Goal: Information Seeking & Learning: Find specific fact

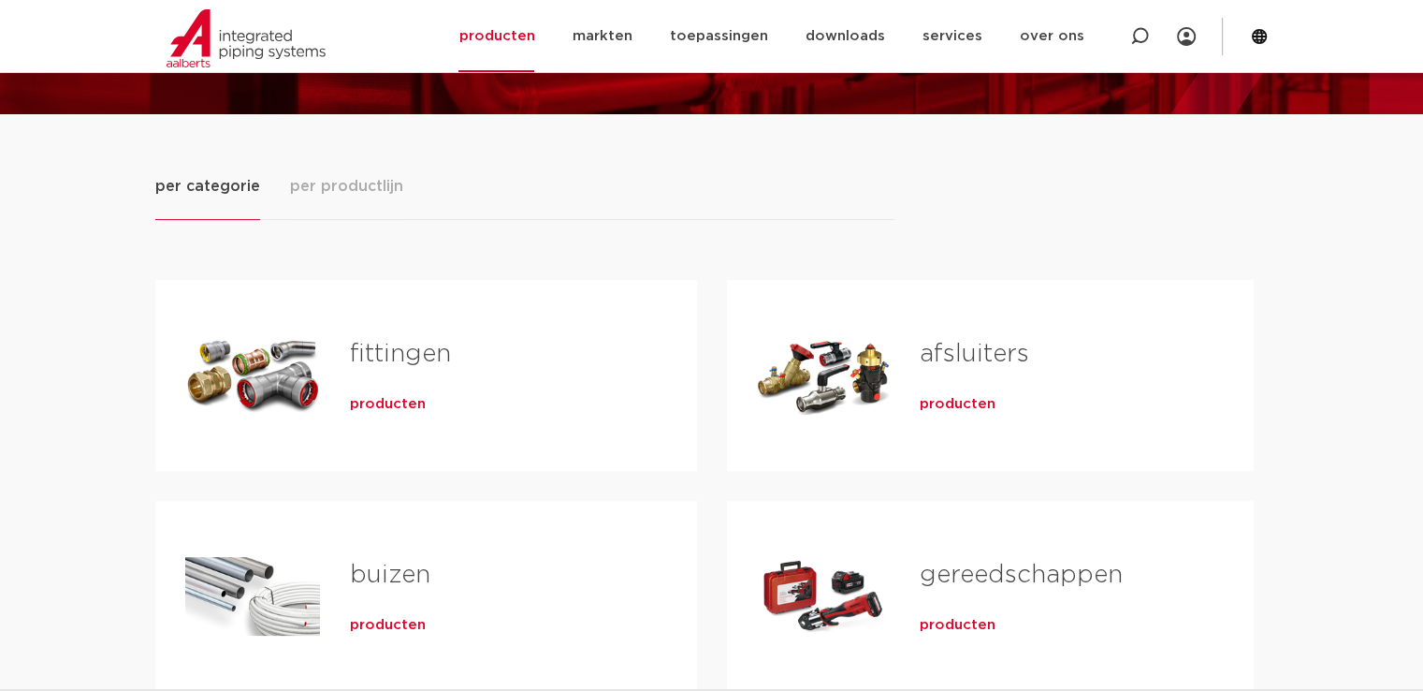
click at [416, 400] on span "producten" at bounding box center [388, 404] width 76 height 19
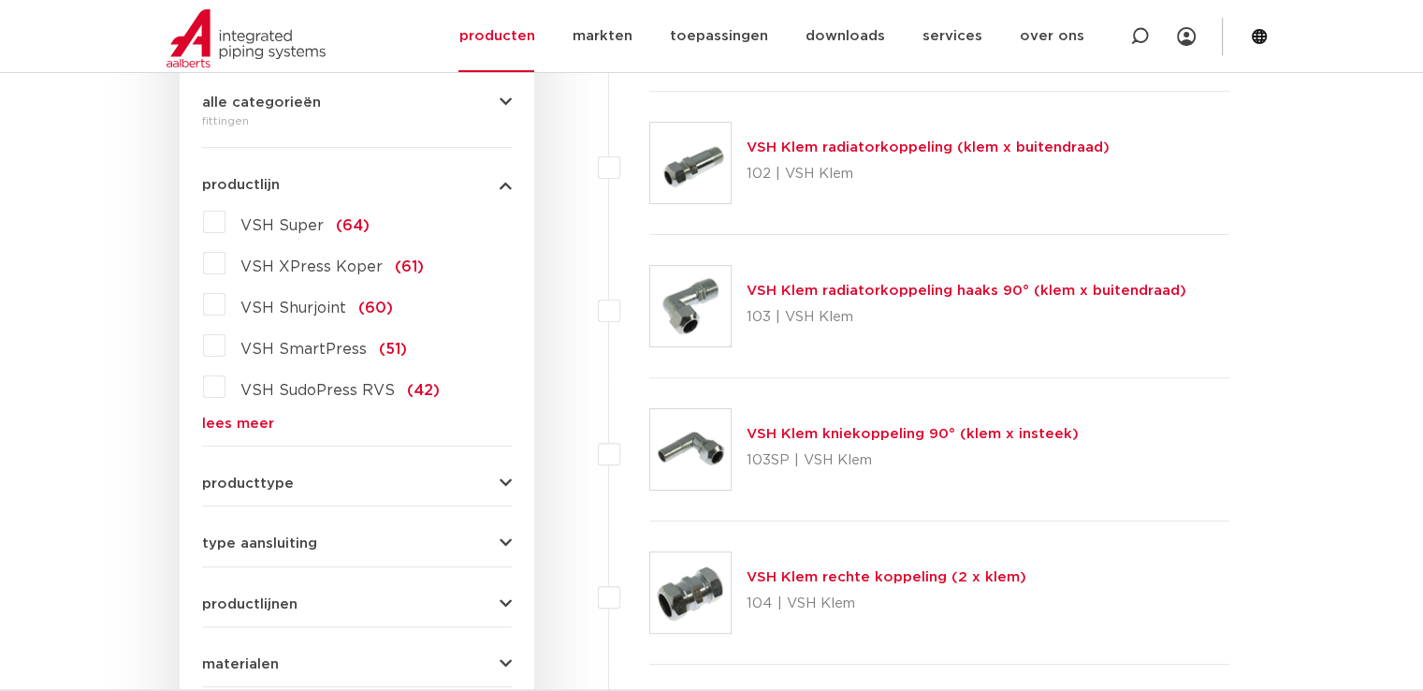
scroll to position [468, 0]
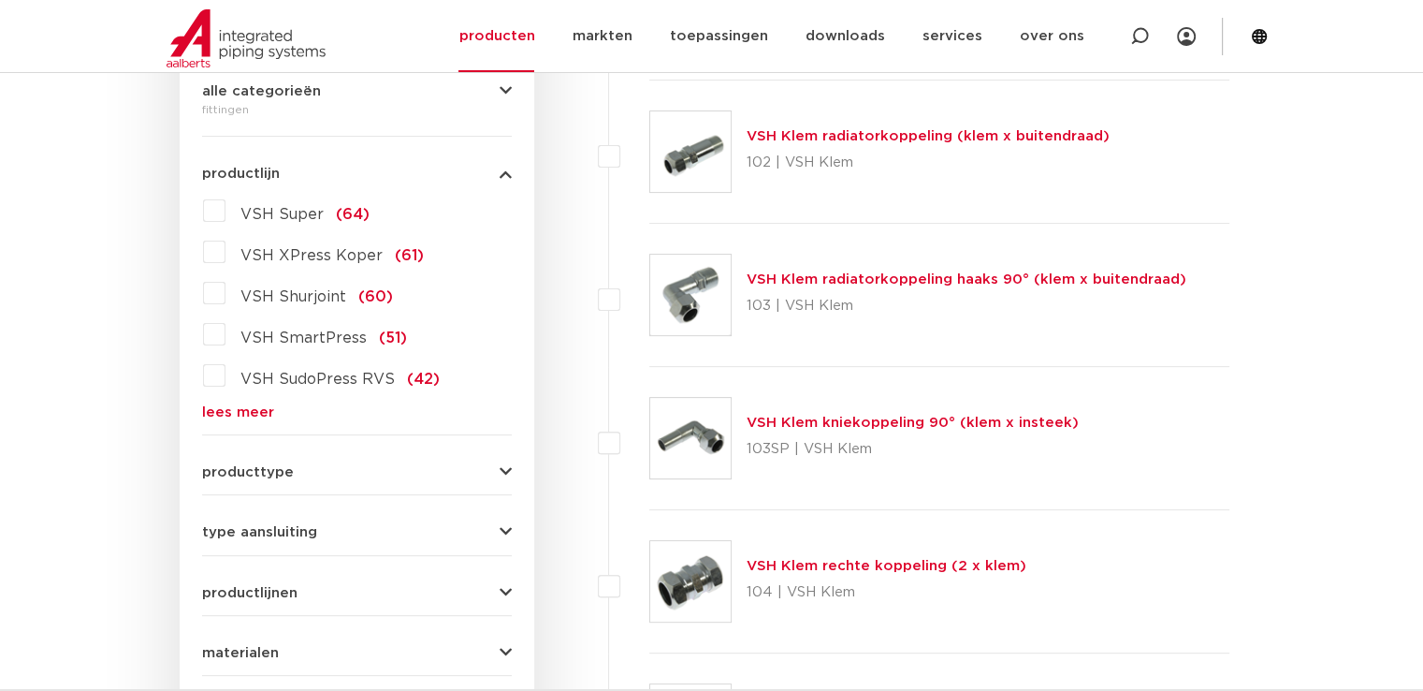
click at [277, 592] on span "productlijnen" at bounding box center [249, 593] width 95 height 14
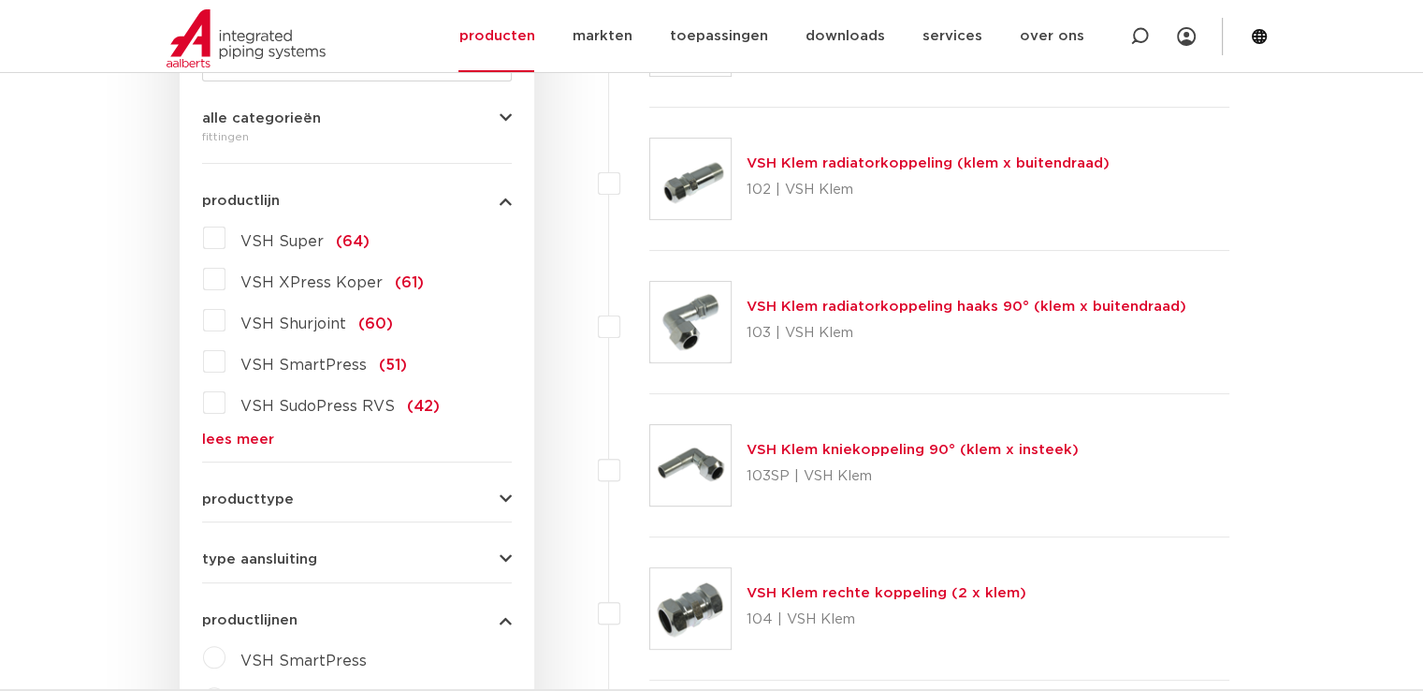
scroll to position [94, 0]
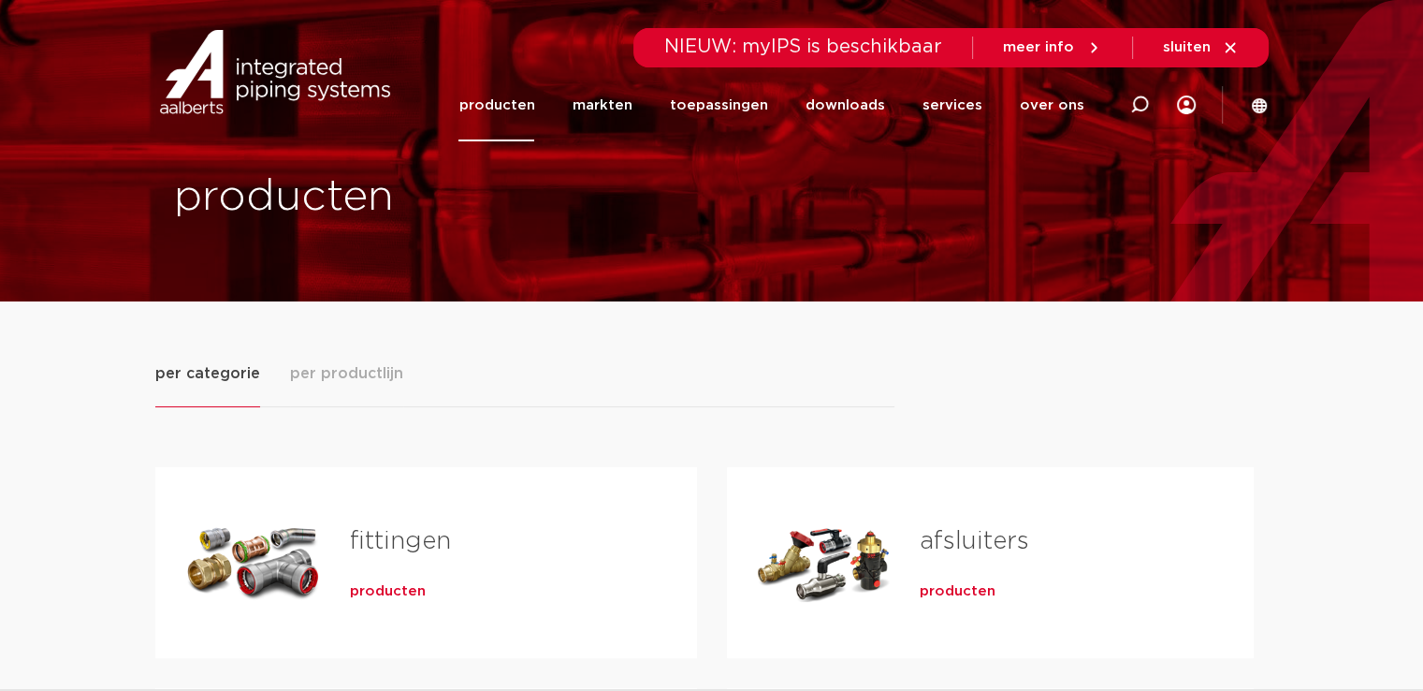
click at [513, 103] on link "producten" at bounding box center [496, 105] width 76 height 72
click at [312, 372] on span "per productlijn" at bounding box center [346, 373] width 113 height 22
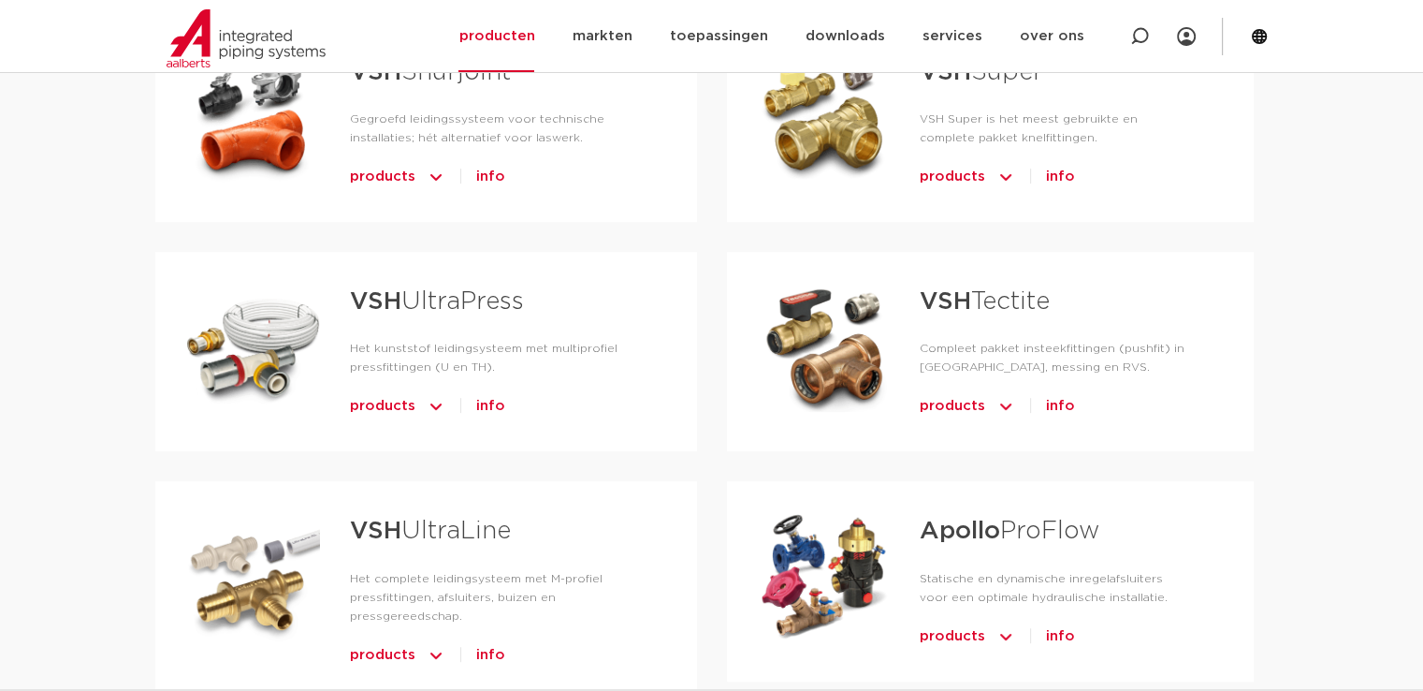
scroll to position [936, 0]
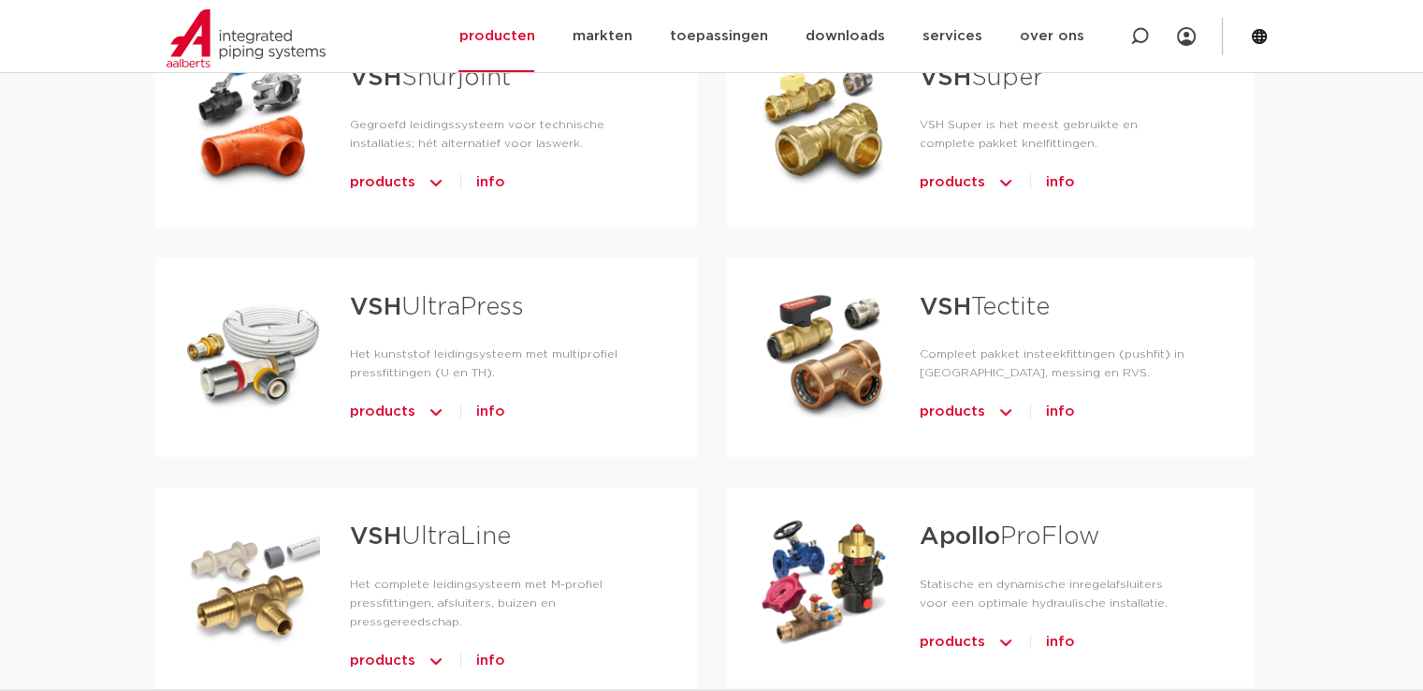
click at [446, 295] on link "VSH UltraPress" at bounding box center [437, 307] width 174 height 24
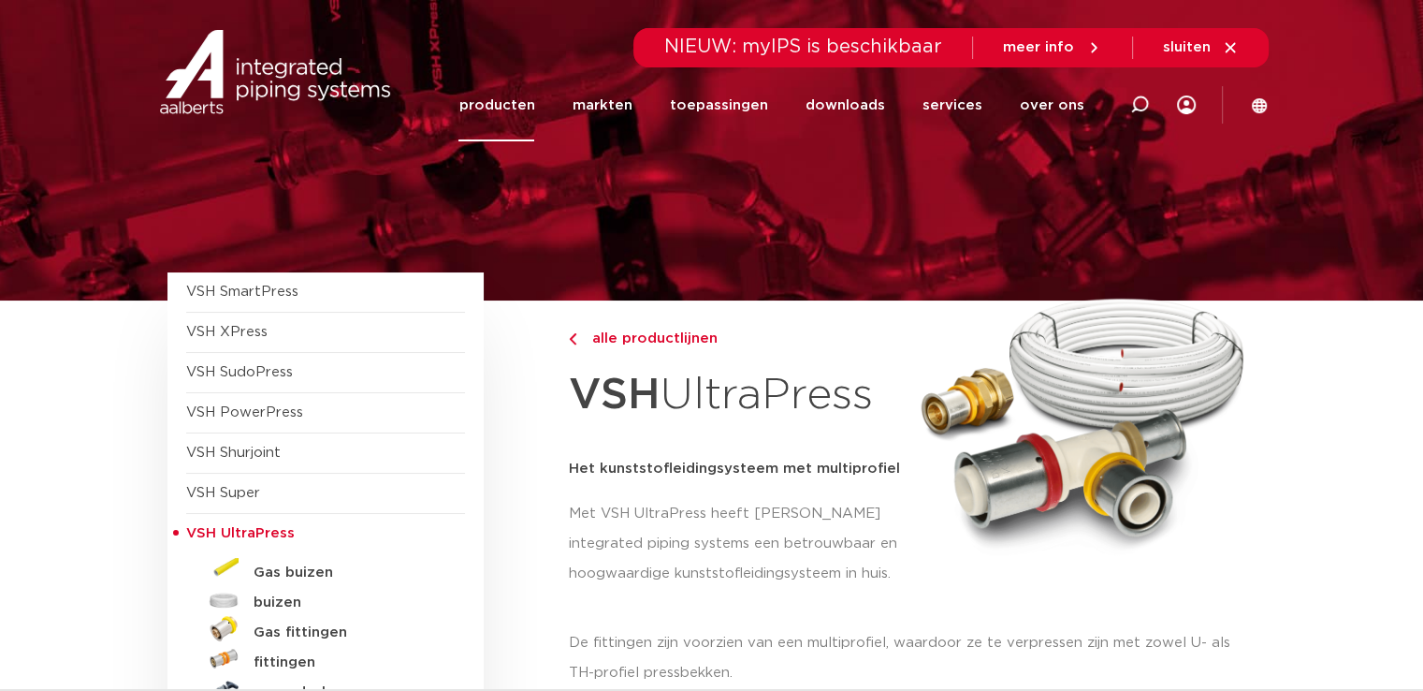
scroll to position [187, 0]
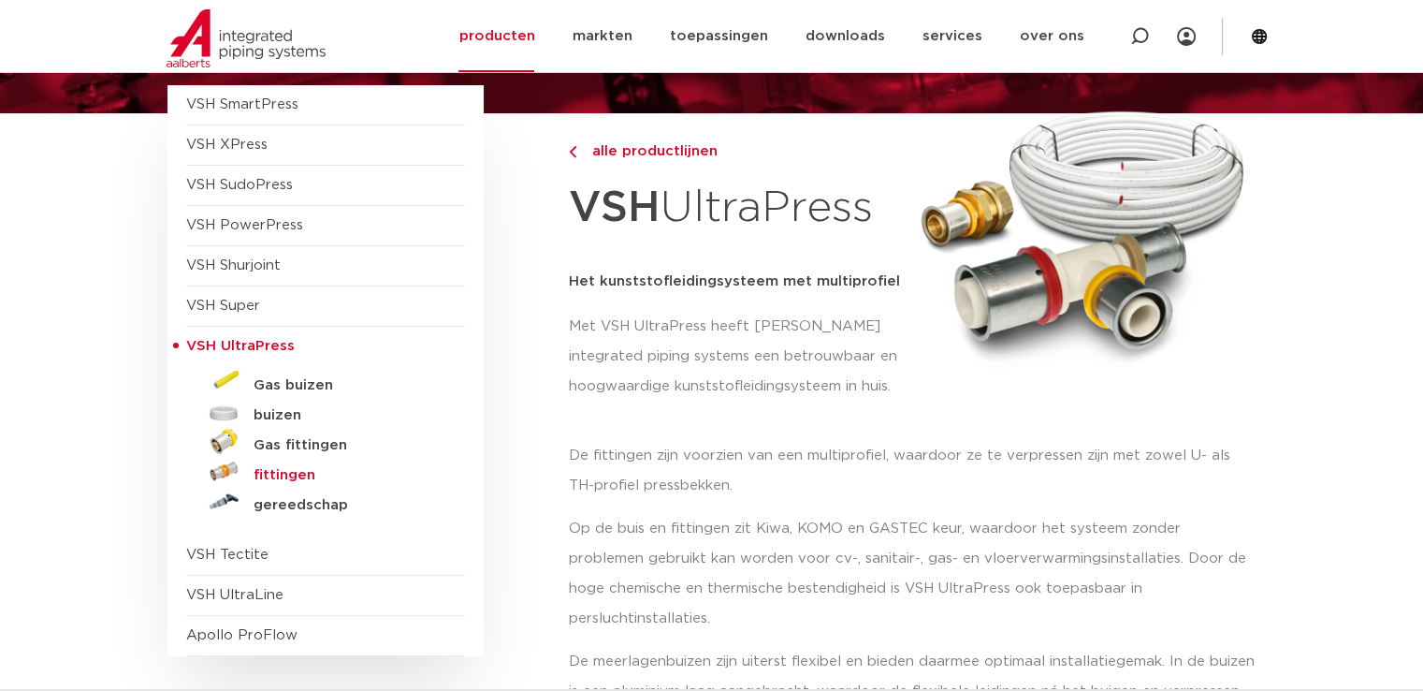
click at [296, 471] on h5 "fittingen" at bounding box center [346, 475] width 185 height 17
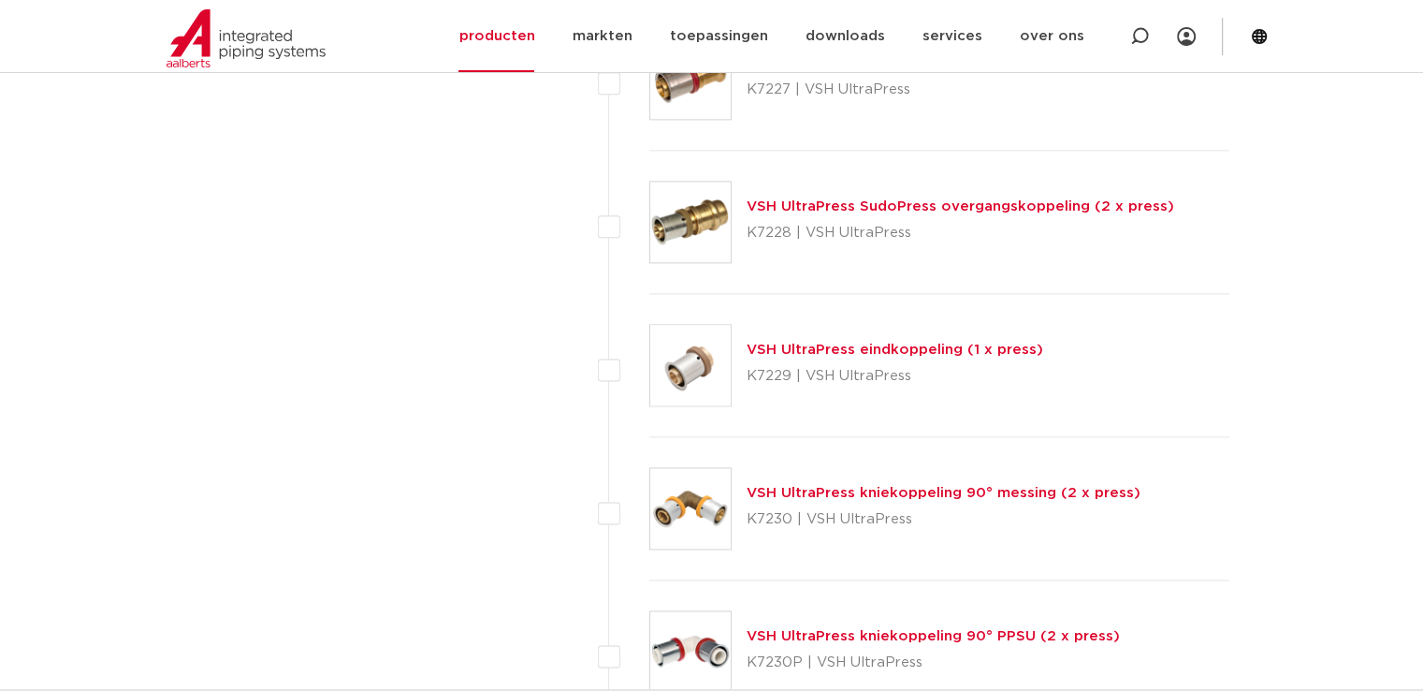
scroll to position [2620, 0]
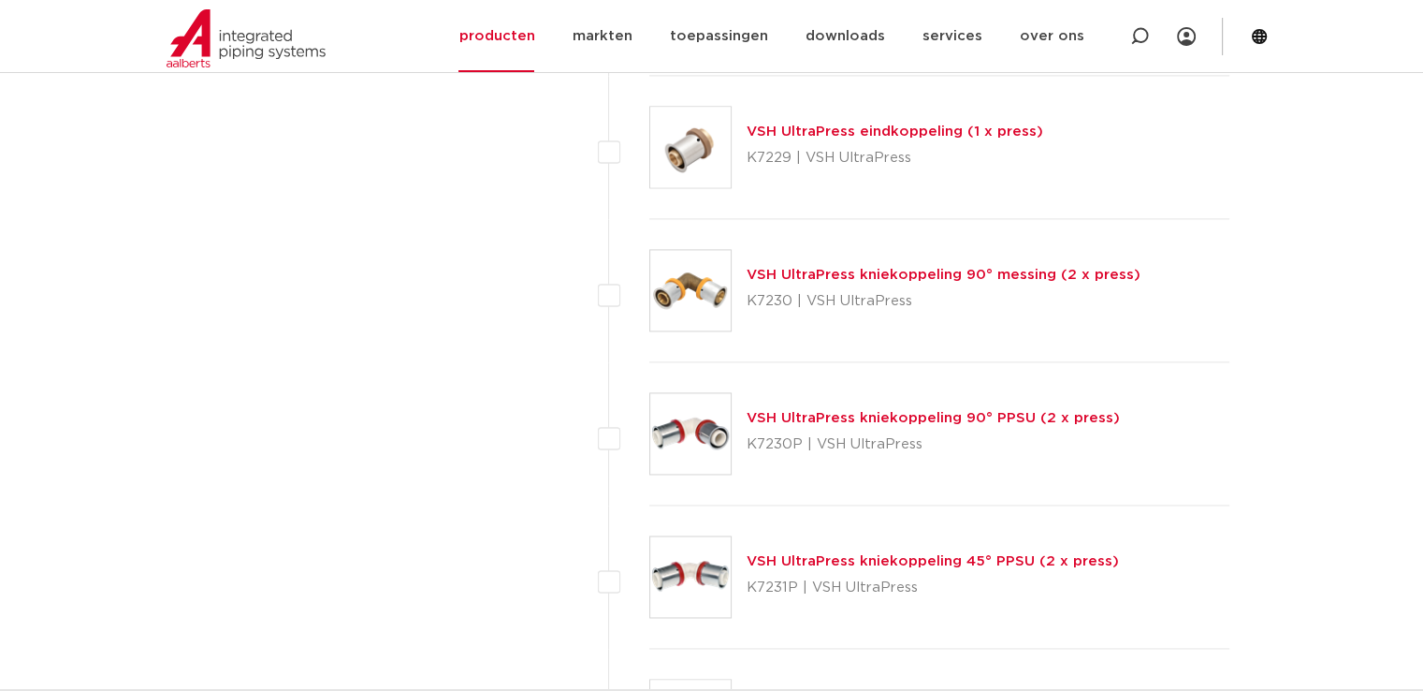
click at [835, 268] on link "VSH UltraPress kniekoppeling 90° messing (2 x press)" at bounding box center [944, 275] width 394 height 14
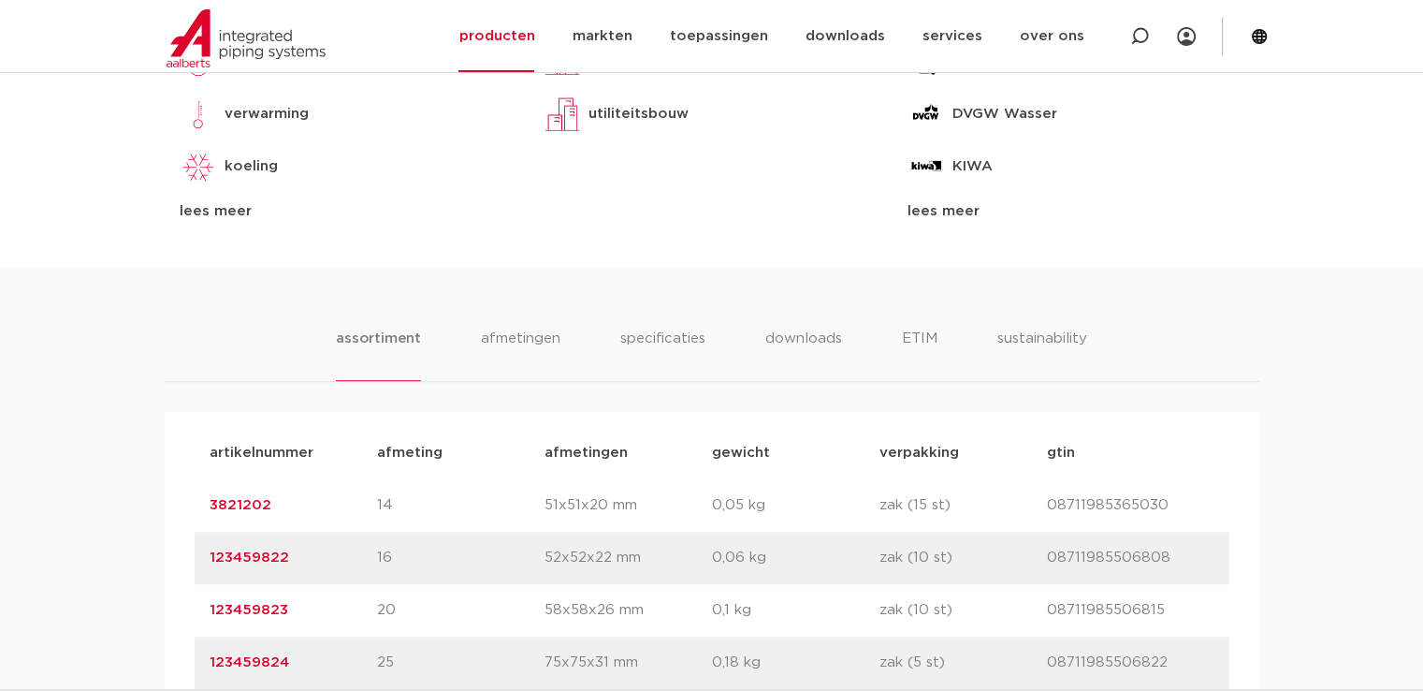
scroll to position [1123, 0]
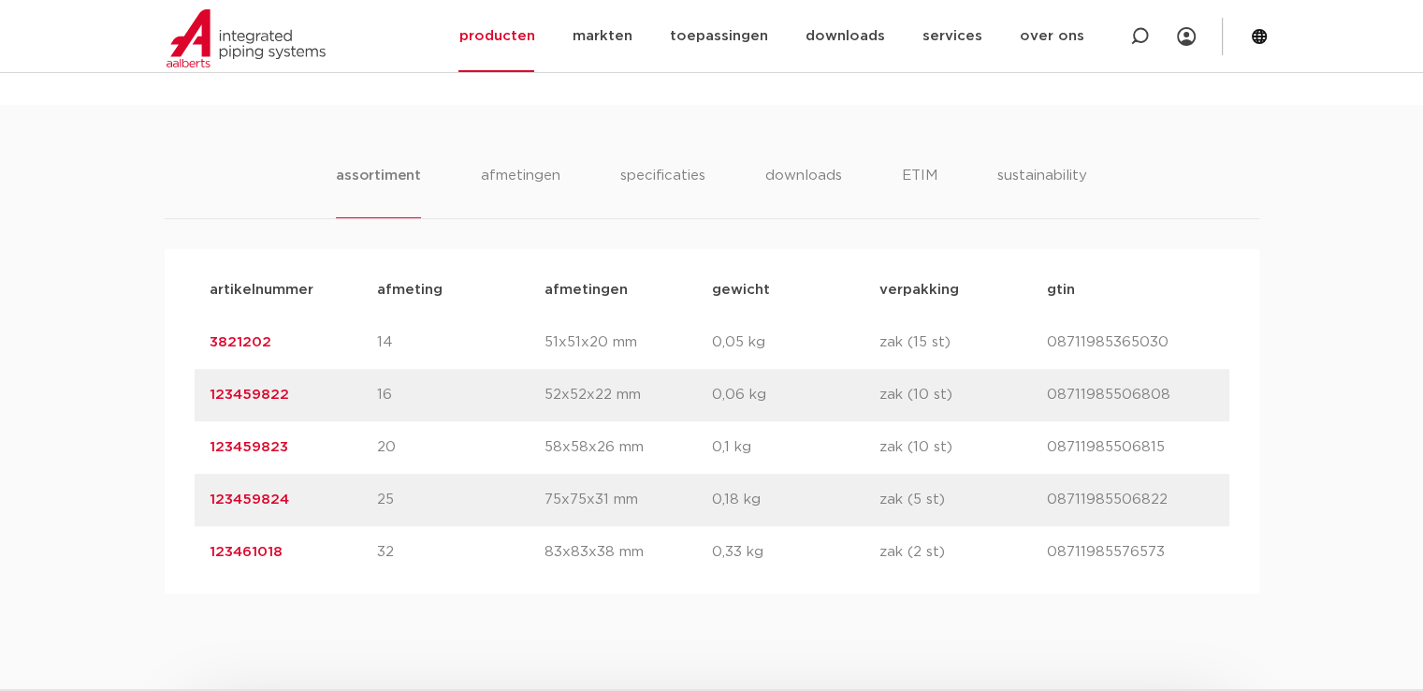
click at [256, 496] on link "123459824" at bounding box center [250, 499] width 80 height 14
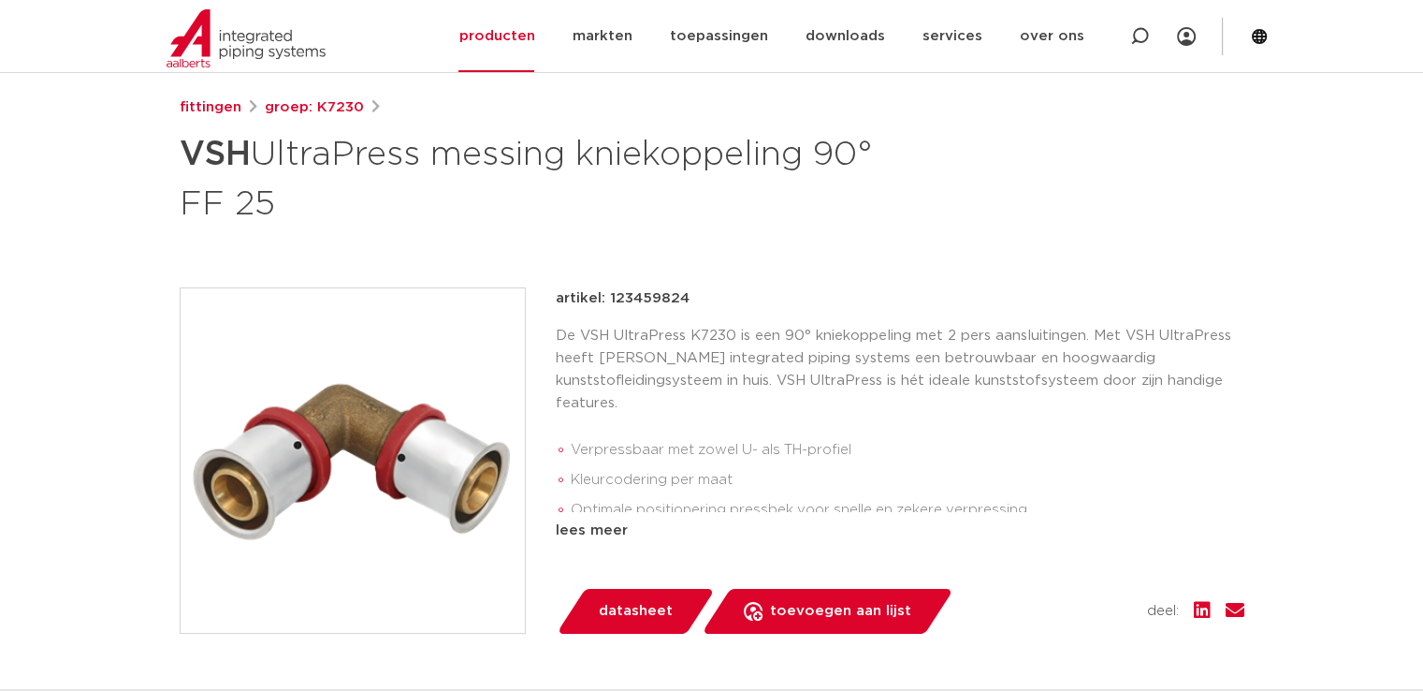
scroll to position [281, 0]
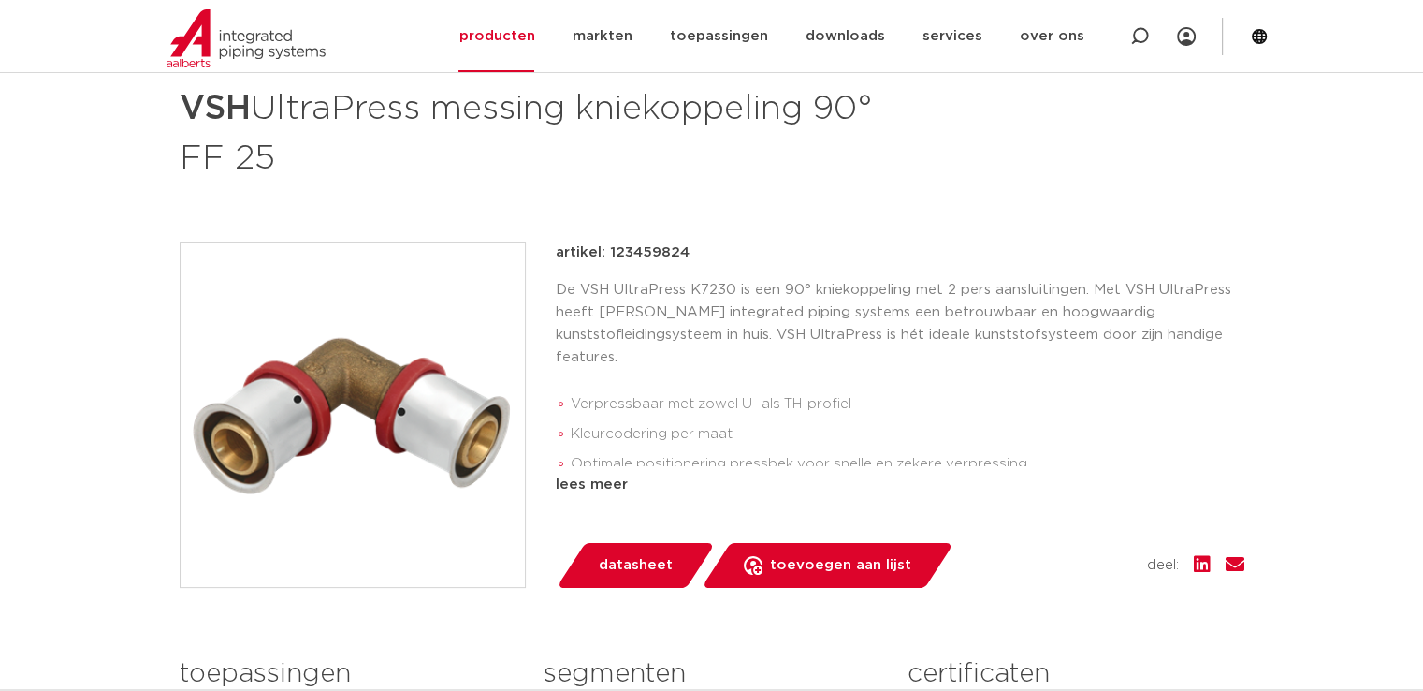
click at [609, 243] on p "artikel: 123459824" at bounding box center [623, 252] width 134 height 22
drag, startPoint x: 609, startPoint y: 255, endPoint x: 705, endPoint y: 254, distance: 95.5
click at [705, 254] on div "artikel: 123459824" at bounding box center [900, 252] width 689 height 22
copy p "123459824"
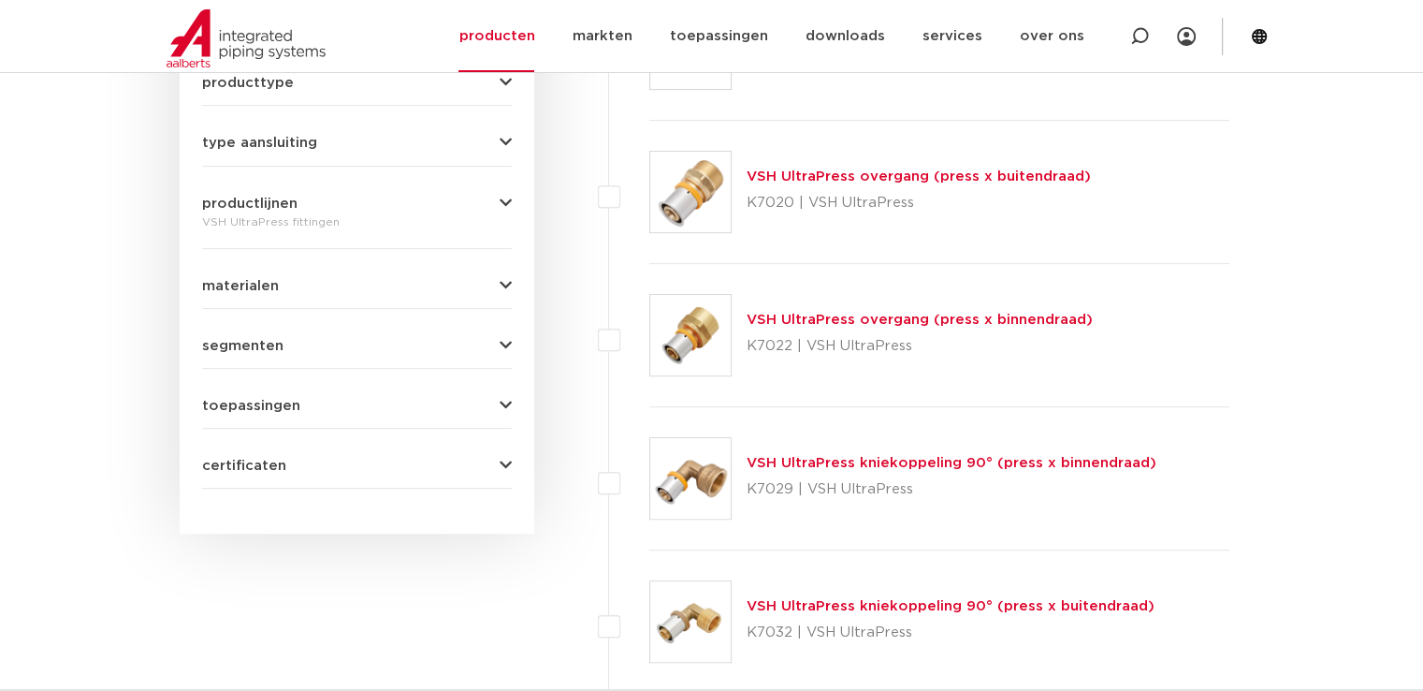
scroll to position [749, 0]
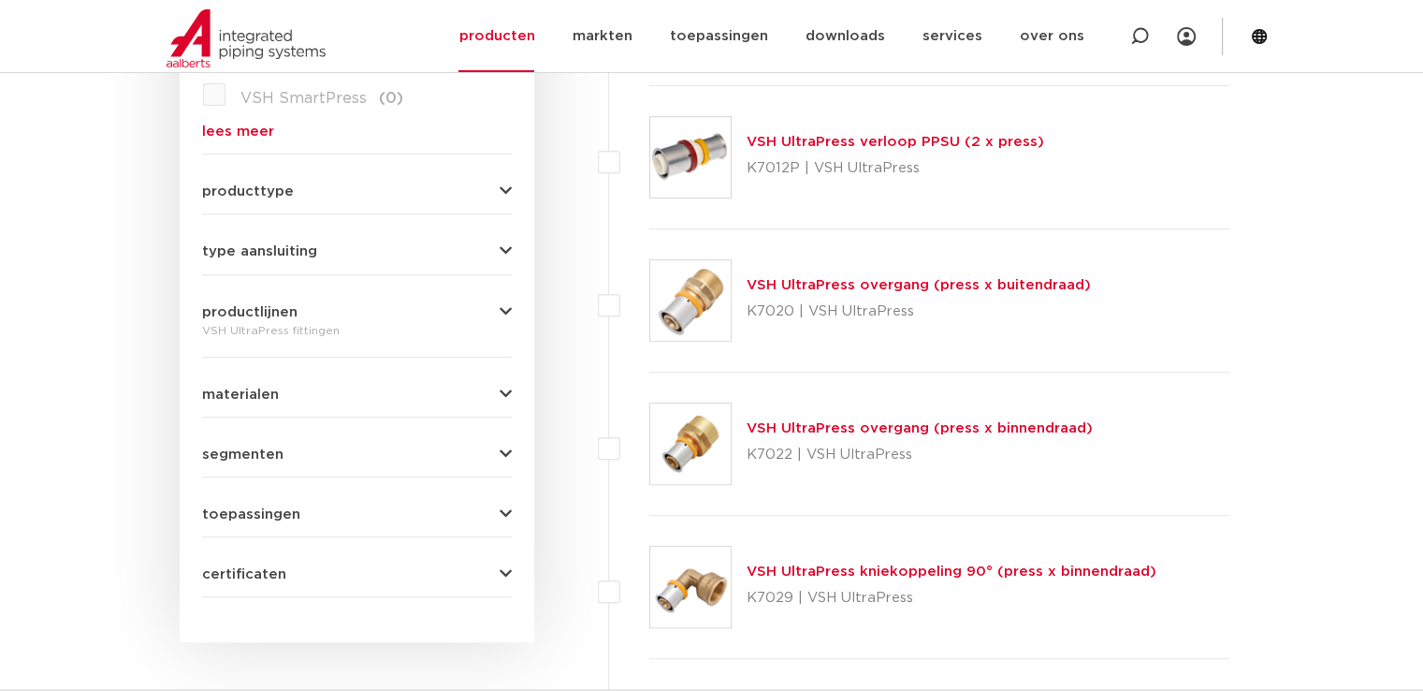
click at [877, 278] on link "VSH UltraPress overgang (press x buitendraad)" at bounding box center [919, 285] width 344 height 14
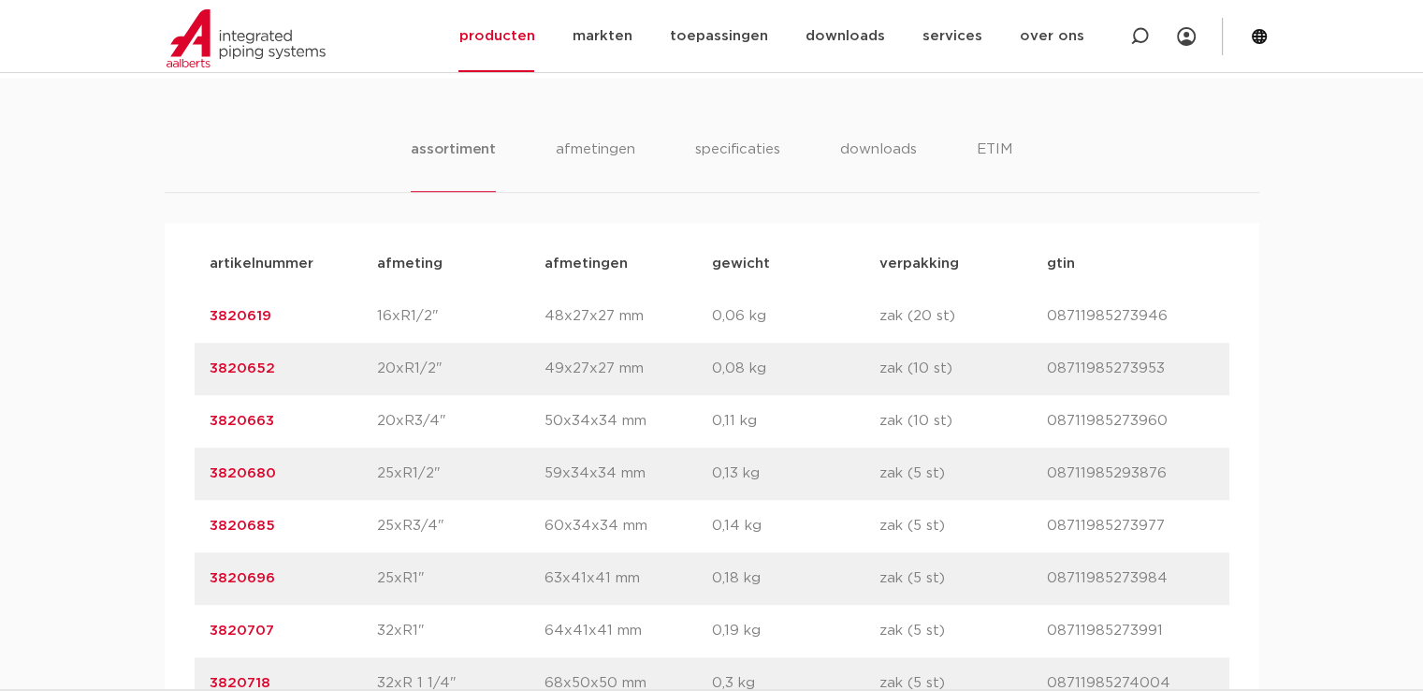
scroll to position [1216, 0]
